Goal: Communication & Community: Ask a question

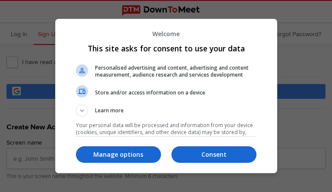
type input "iaAAgDgZCUYinO"
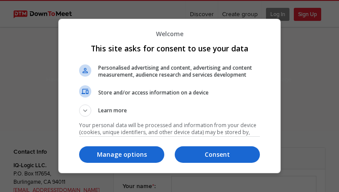
select select "general"
type input "dITLefoPhlx"
